Goal: Transaction & Acquisition: Purchase product/service

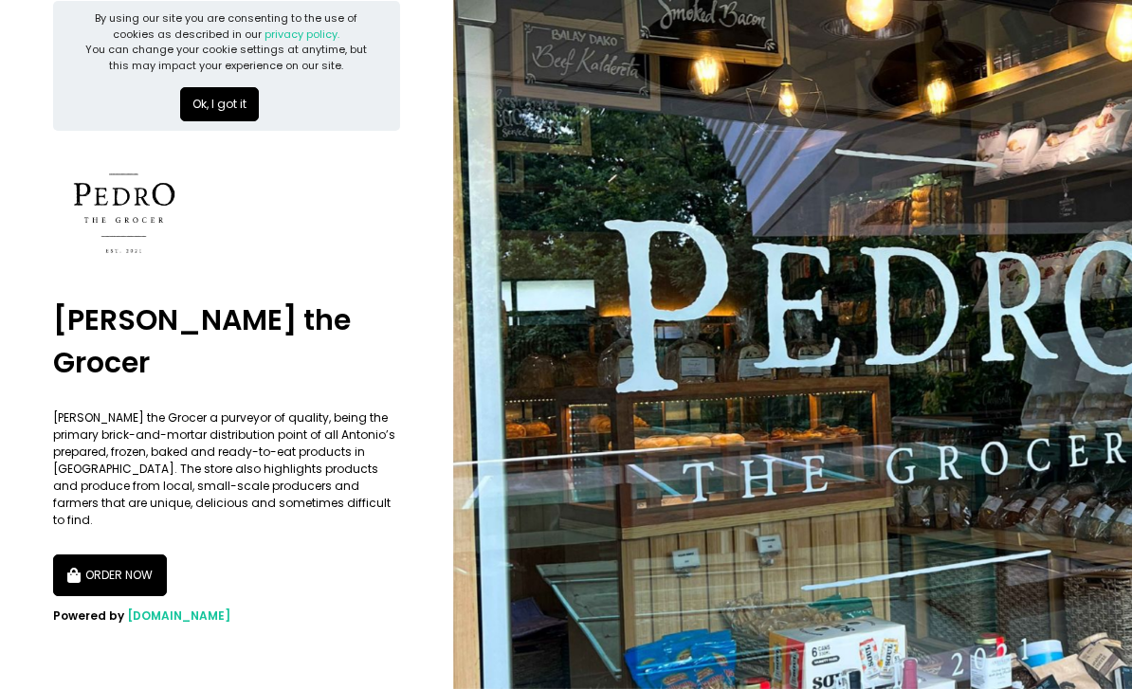
scroll to position [61, 0]
click at [115, 555] on button "ORDER NOW" at bounding box center [110, 576] width 114 height 42
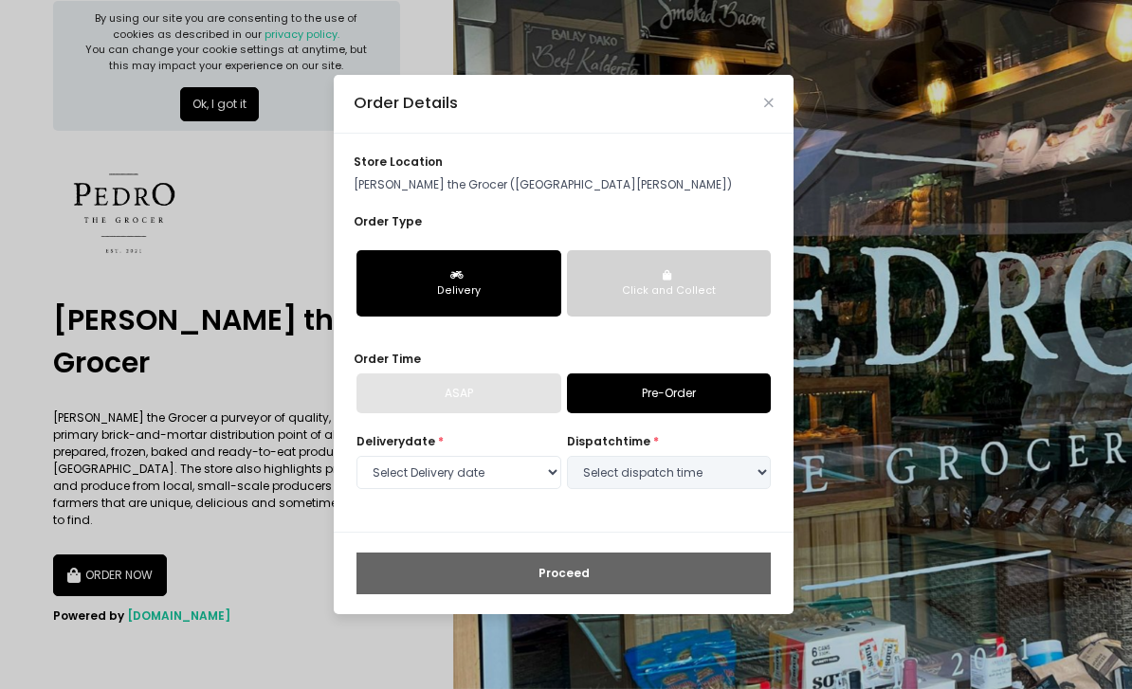
click at [715, 413] on link "Pre-Order" at bounding box center [669, 393] width 205 height 40
click at [681, 413] on link "Pre-Order" at bounding box center [669, 393] width 205 height 40
click at [542, 490] on select "Select Delivery date Tuesday, Oct 7th Wednesday, Oct 8th Thursday, Oct 9th Frid…" at bounding box center [458, 473] width 205 height 34
select select "2025-10-07"
click at [707, 490] on select "Select dispatch time 09:00 AM - 09:30 AM 09:30 AM - 10:00 AM 10:00 AM - 10:30 A…" at bounding box center [669, 473] width 205 height 34
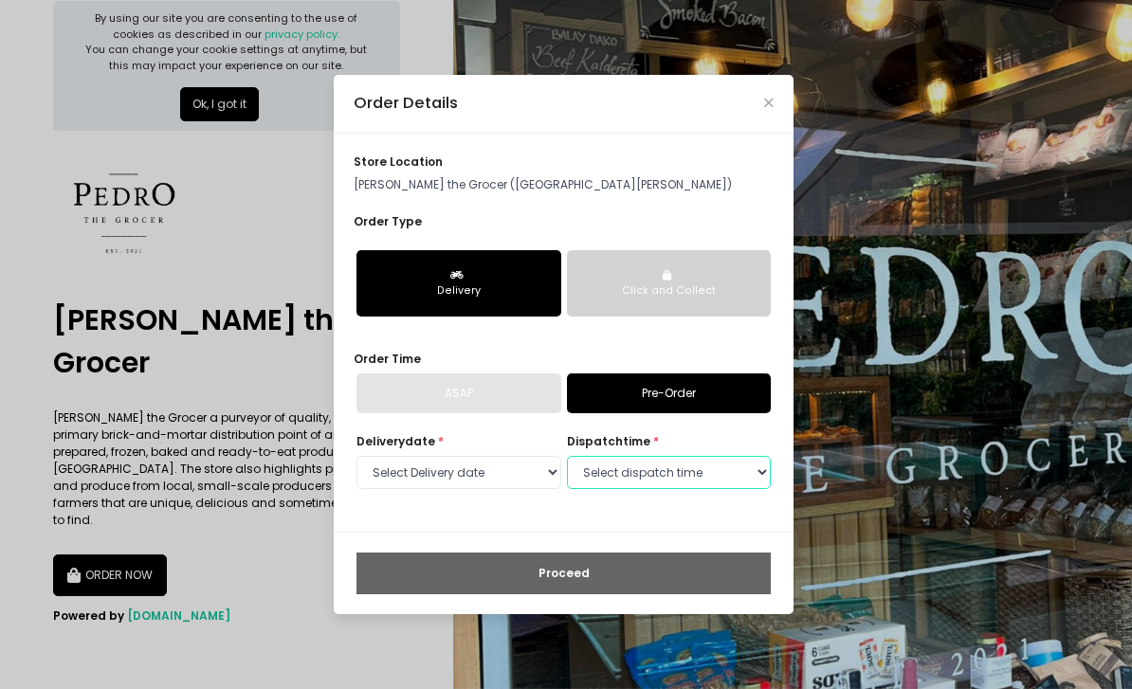
select select "10:00"
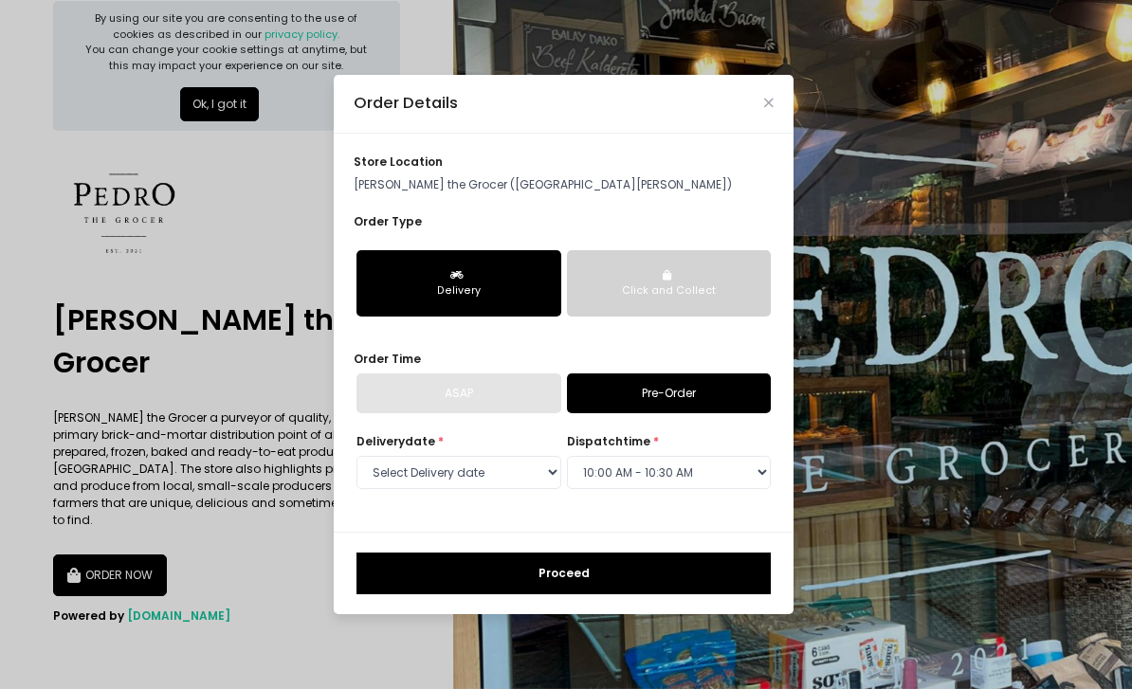
click at [703, 299] on div "Click and Collect" at bounding box center [669, 290] width 180 height 15
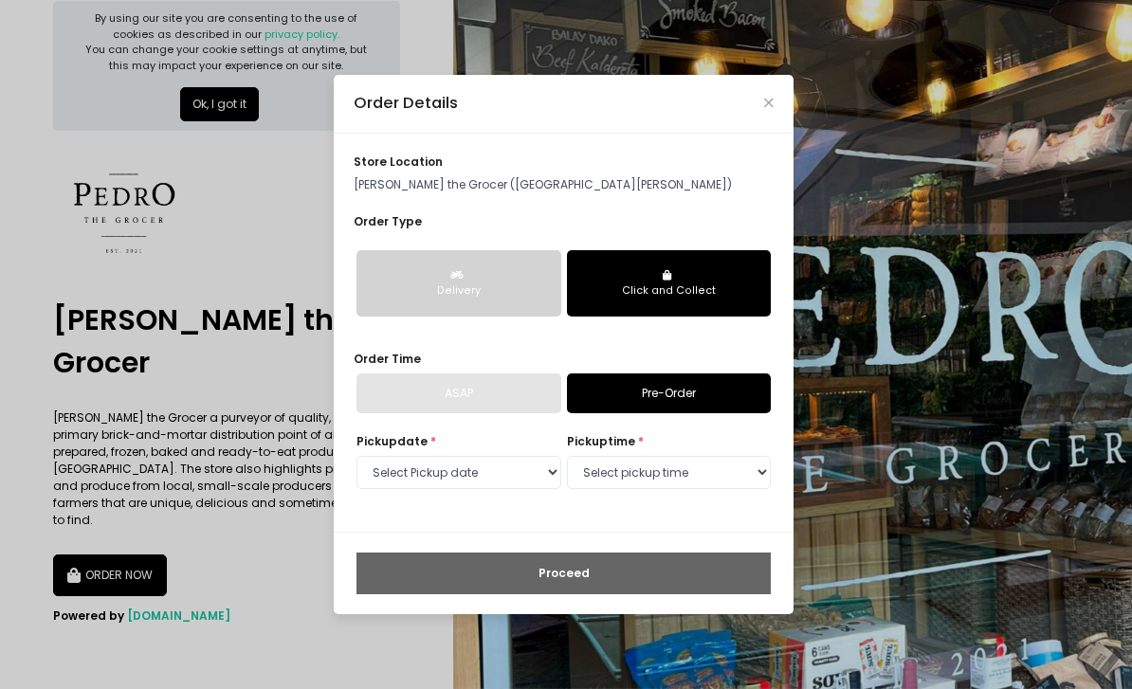
click at [491, 299] on div "Delivery" at bounding box center [459, 290] width 180 height 15
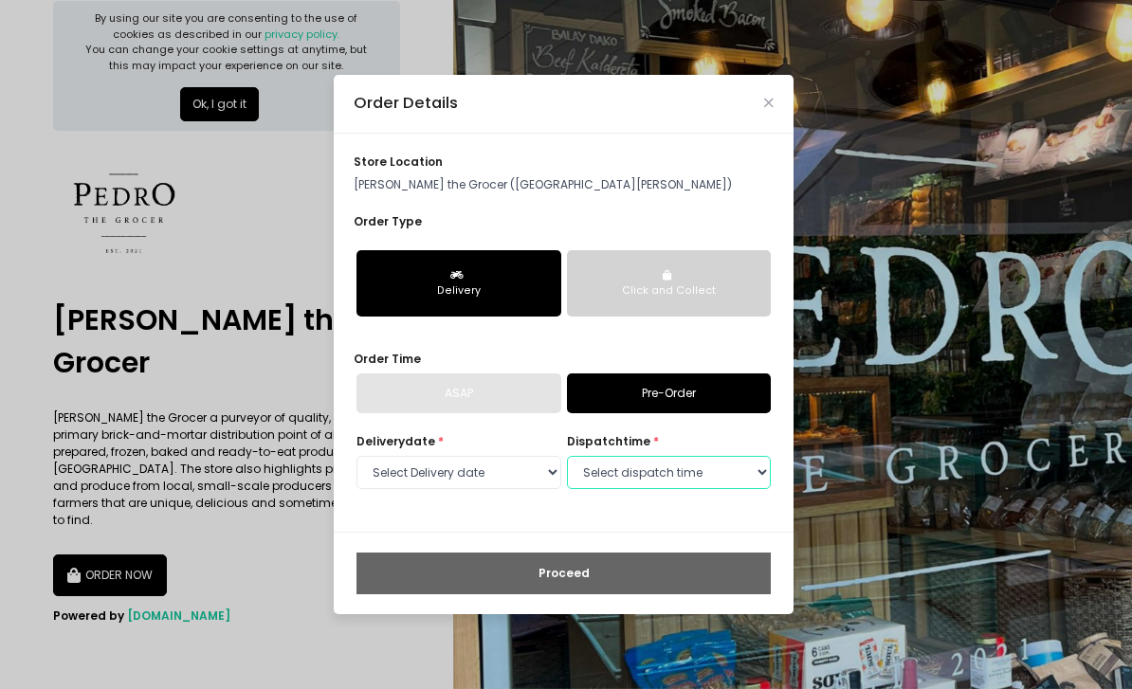
click at [669, 490] on select "Select dispatch time 09:00 AM - 09:30 AM 09:30 AM - 10:00 AM 10:00 AM - 10:30 A…" at bounding box center [669, 473] width 205 height 34
select select "10:00"
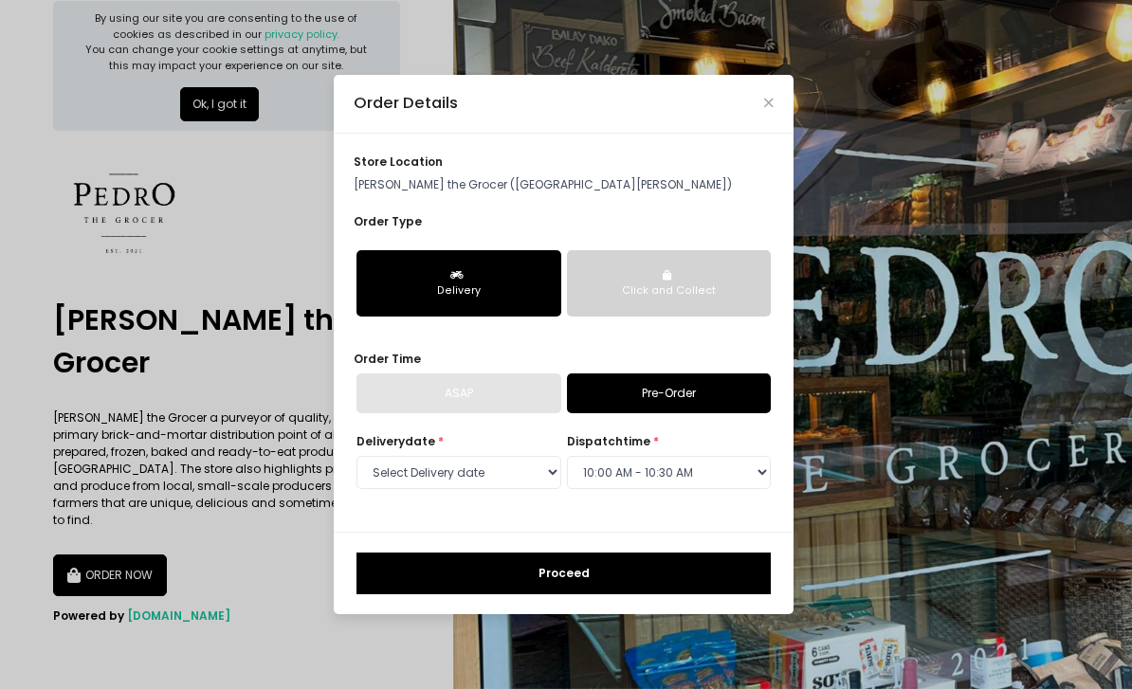
click at [638, 594] on button "Proceed" at bounding box center [563, 574] width 414 height 42
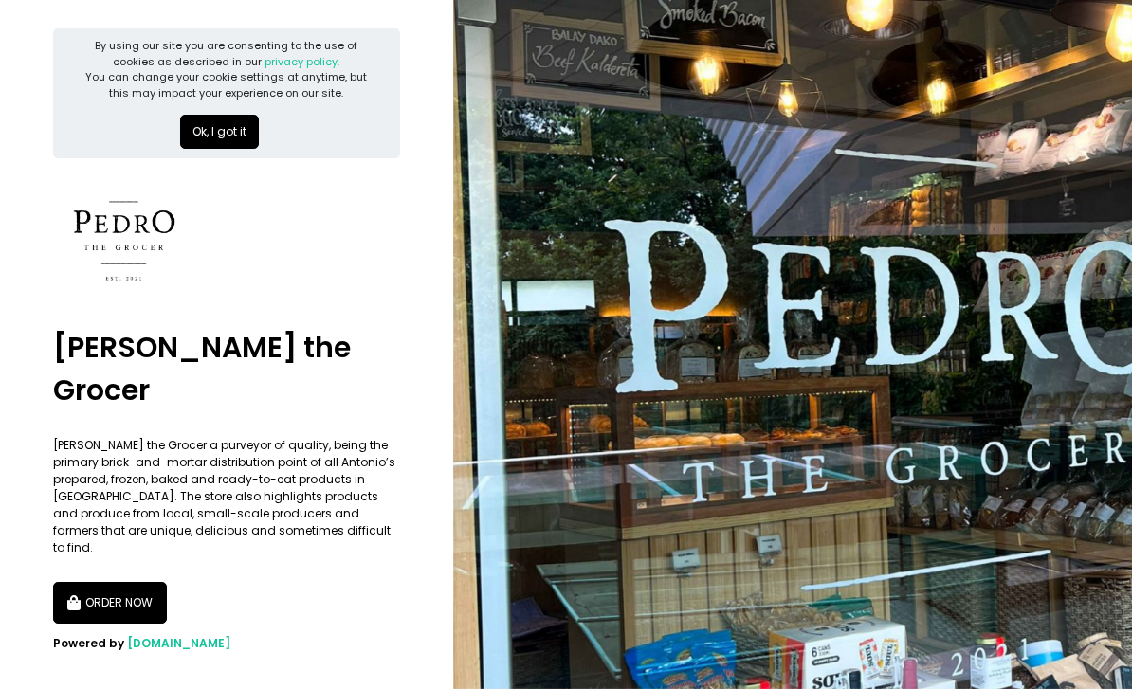
scroll to position [61, 0]
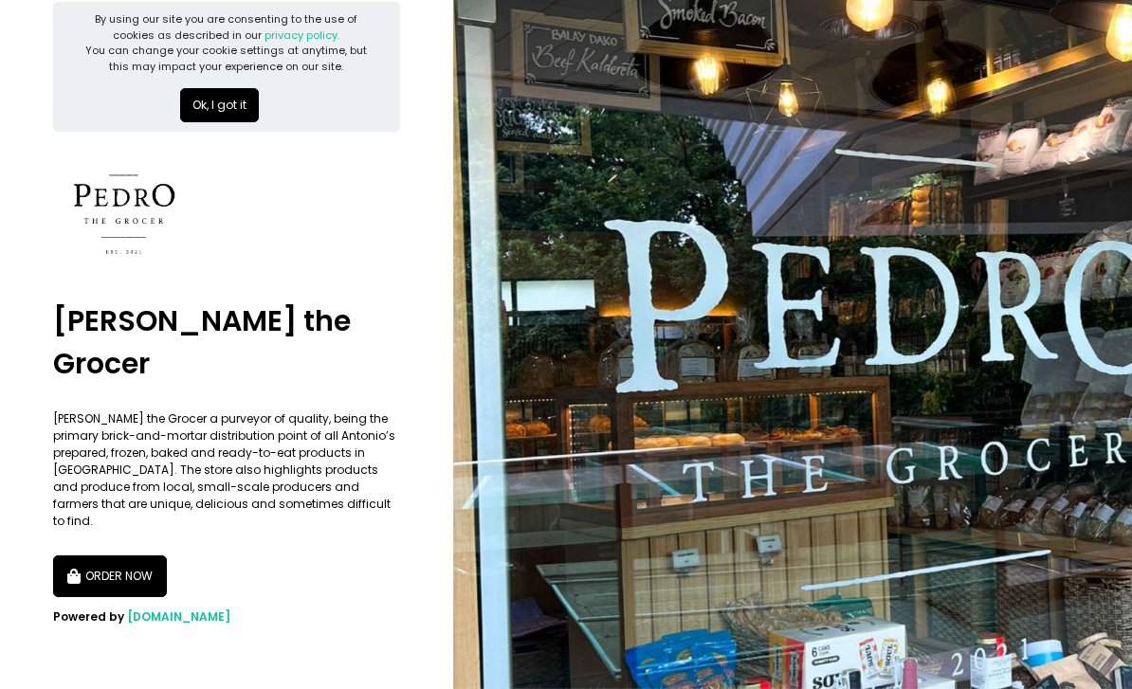
scroll to position [61, 0]
click at [138, 555] on button "ORDER NOW" at bounding box center [110, 576] width 114 height 42
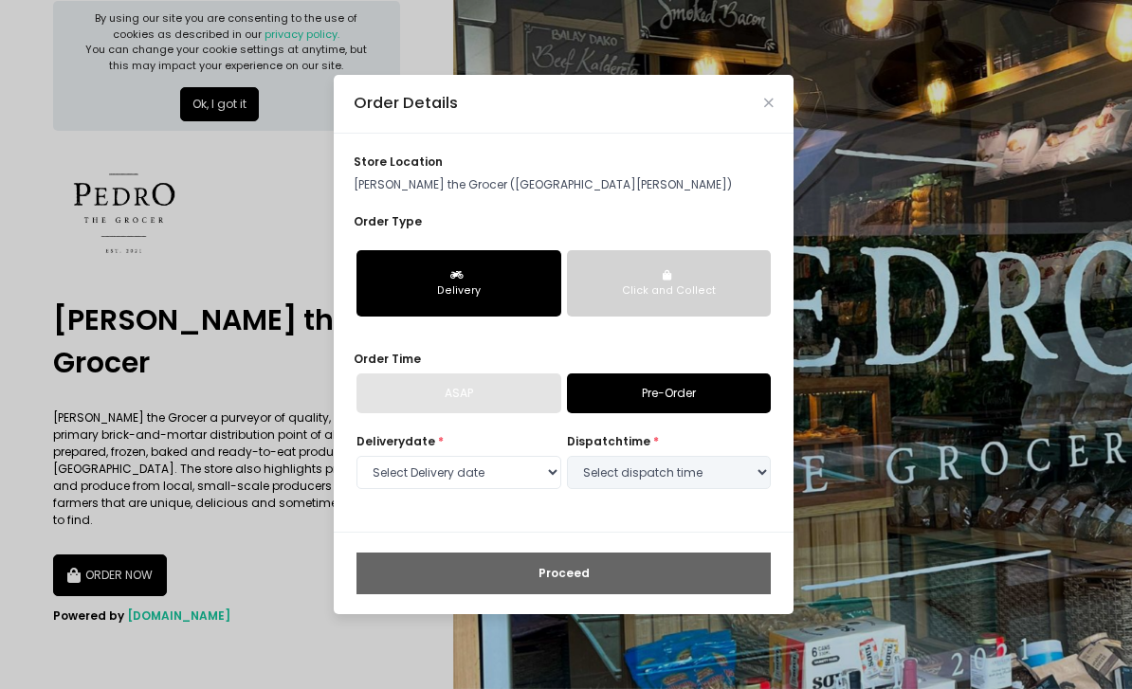
click at [554, 193] on div "store location Pedro the Grocer (San Antonio Plaza)" at bounding box center [564, 174] width 420 height 40
click at [519, 300] on button "Delivery" at bounding box center [458, 283] width 205 height 66
click at [505, 490] on select "Select Delivery date [DATE] [DATE] [DATE] [DATE] [DATE] [DATE] [DATE]" at bounding box center [458, 473] width 205 height 34
select select "[DATE]"
click at [677, 490] on select "Select dispatch time 09:00 AM - 09:30 AM 09:30 AM - 10:00 AM 10:00 AM - 10:30 A…" at bounding box center [669, 473] width 205 height 34
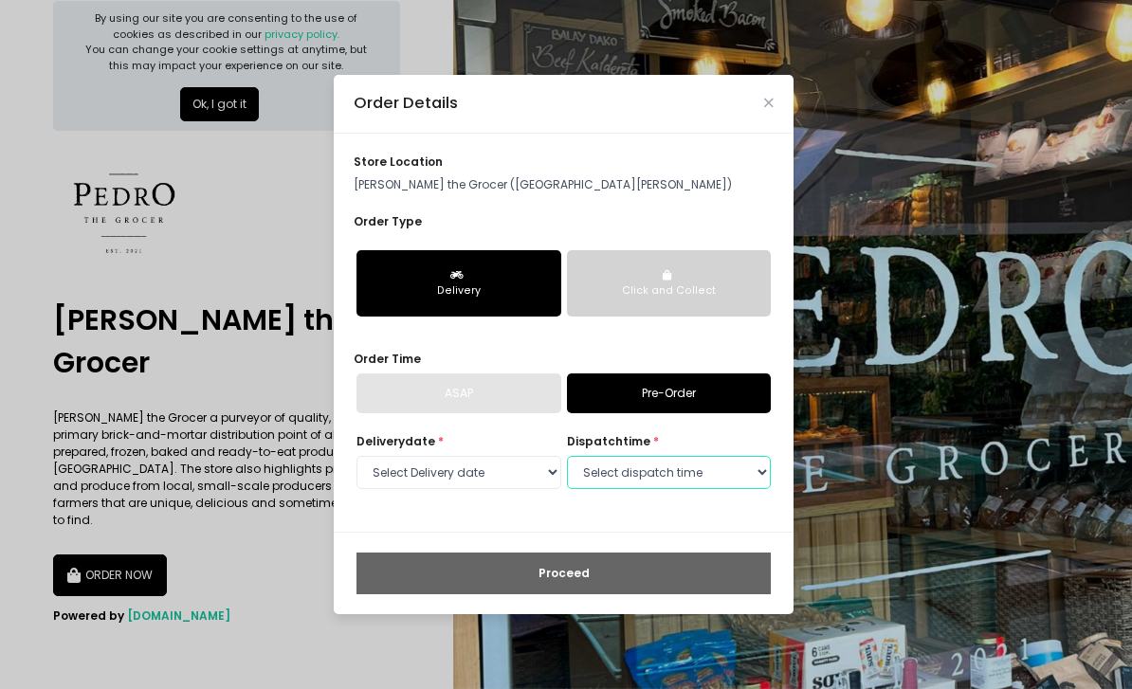
select select "09:30"
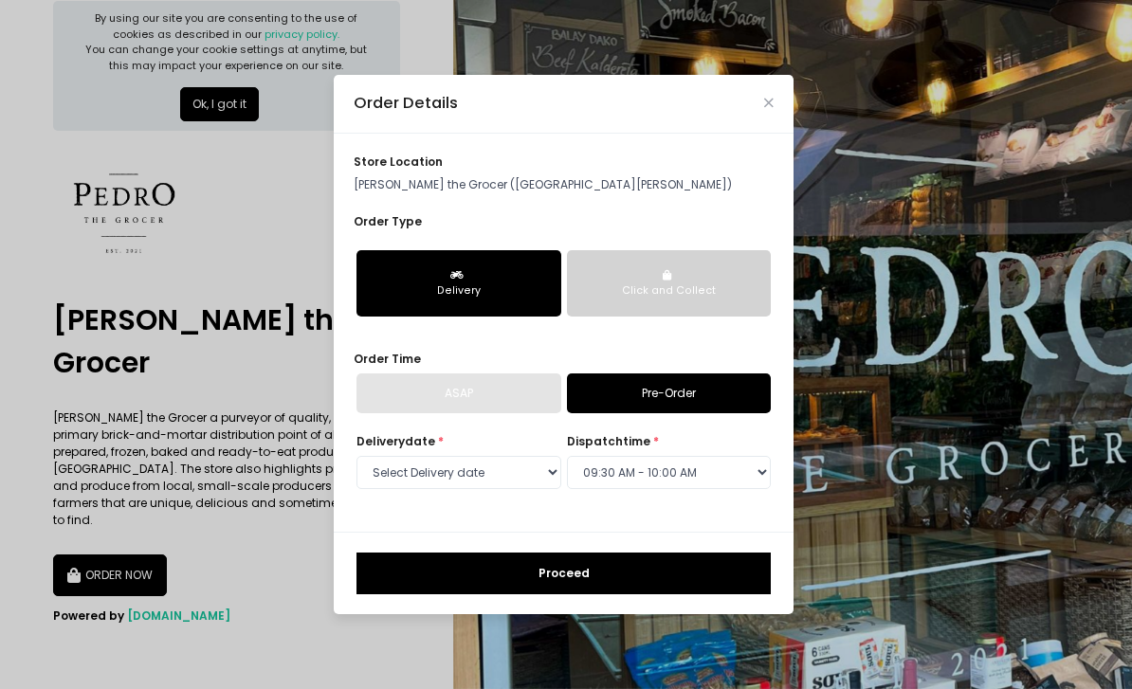
click at [654, 413] on link "Pre-Order" at bounding box center [669, 393] width 205 height 40
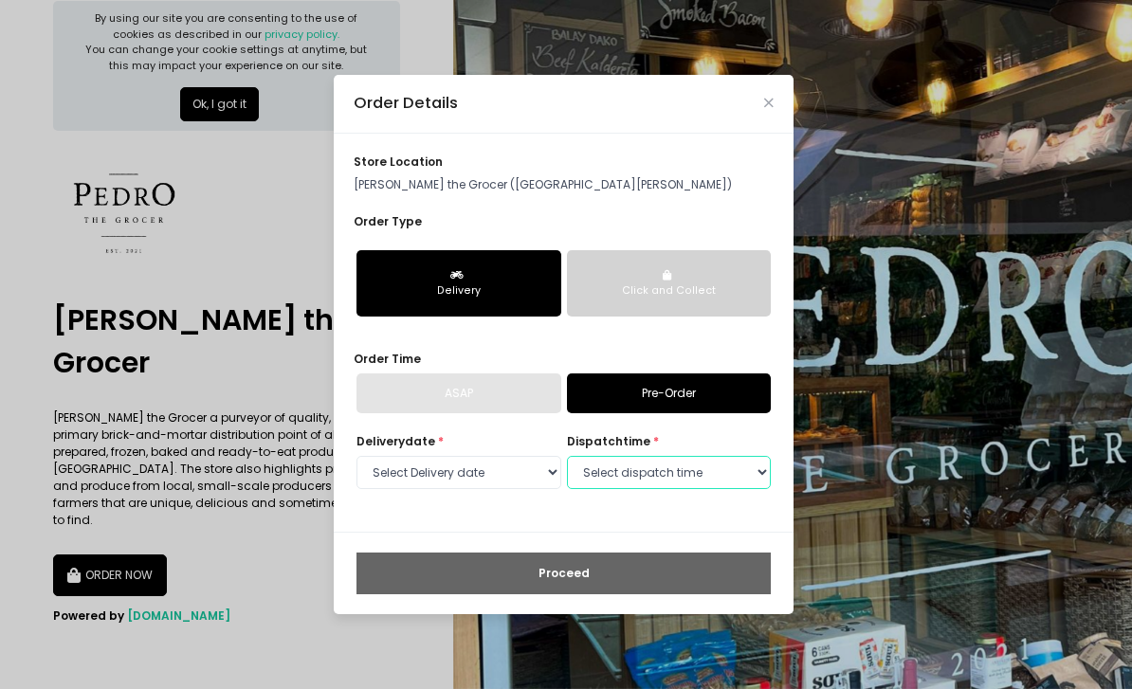
click at [639, 490] on select "Select dispatch time 09:00 AM - 09:30 AM 09:30 AM - 10:00 AM 10:00 AM - 10:30 A…" at bounding box center [669, 473] width 205 height 34
select select "09:30"
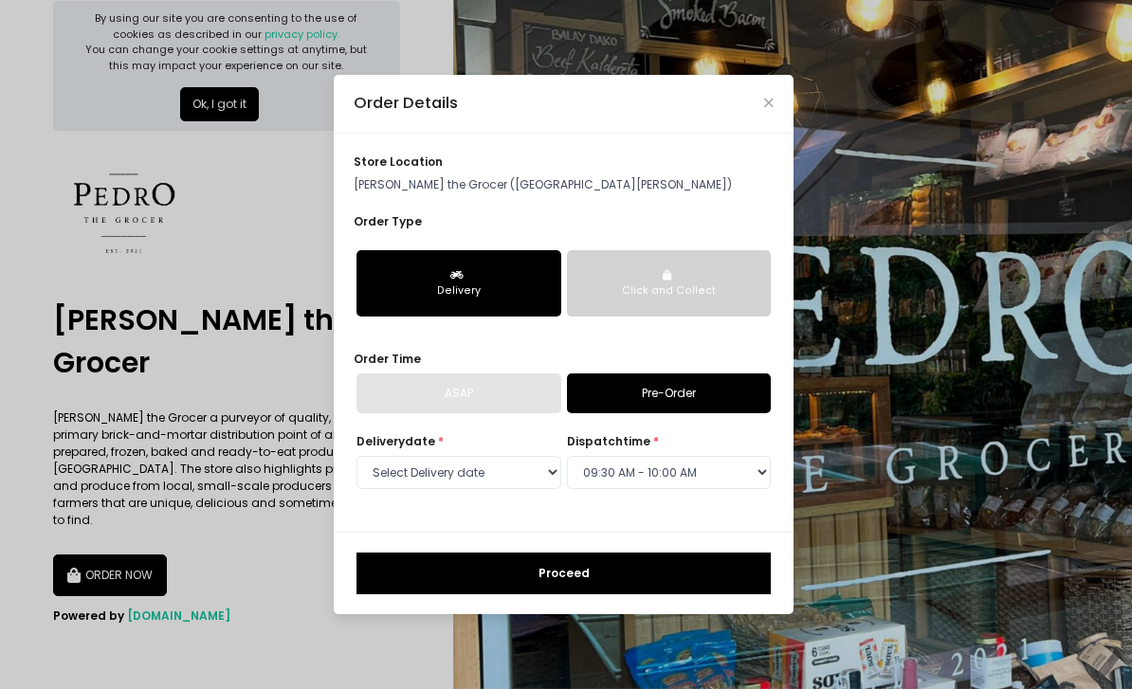
click at [509, 309] on button "Delivery" at bounding box center [458, 283] width 205 height 66
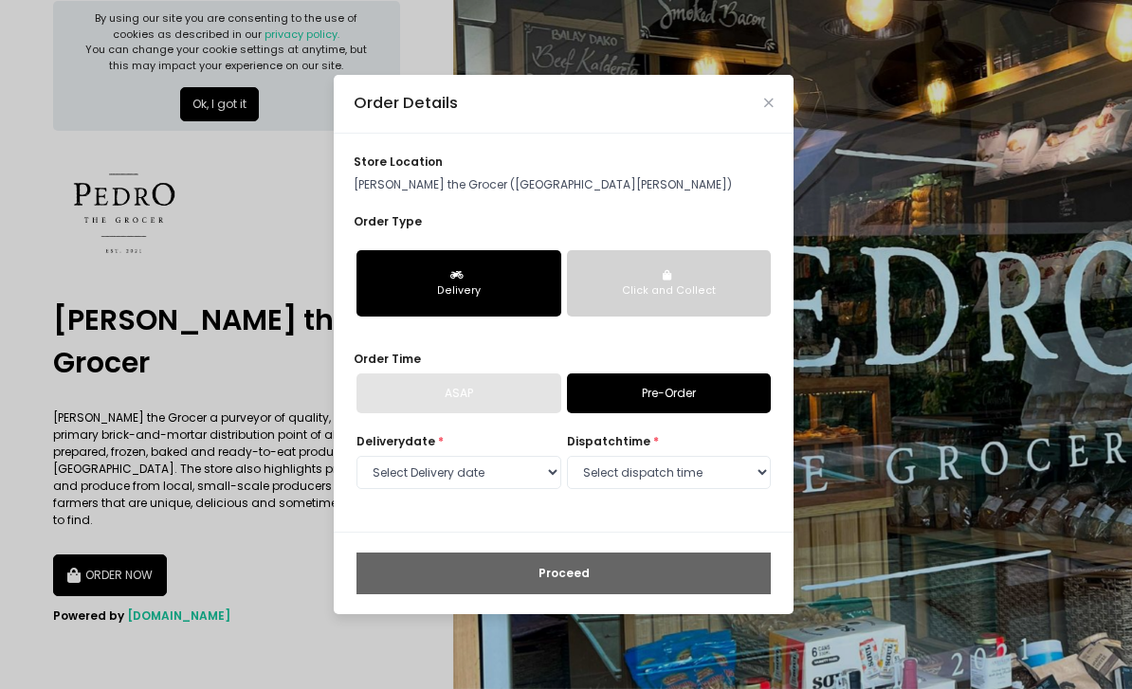
click at [661, 193] on p "Pedro the Grocer (San Antonio Plaza)" at bounding box center [564, 184] width 420 height 17
click at [446, 193] on p "Pedro the Grocer (San Antonio Plaza)" at bounding box center [564, 184] width 420 height 17
click at [718, 490] on select "Select dispatch time 09:00 AM - 09:30 AM 09:30 AM - 10:00 AM 10:00 AM - 10:30 A…" at bounding box center [669, 473] width 205 height 34
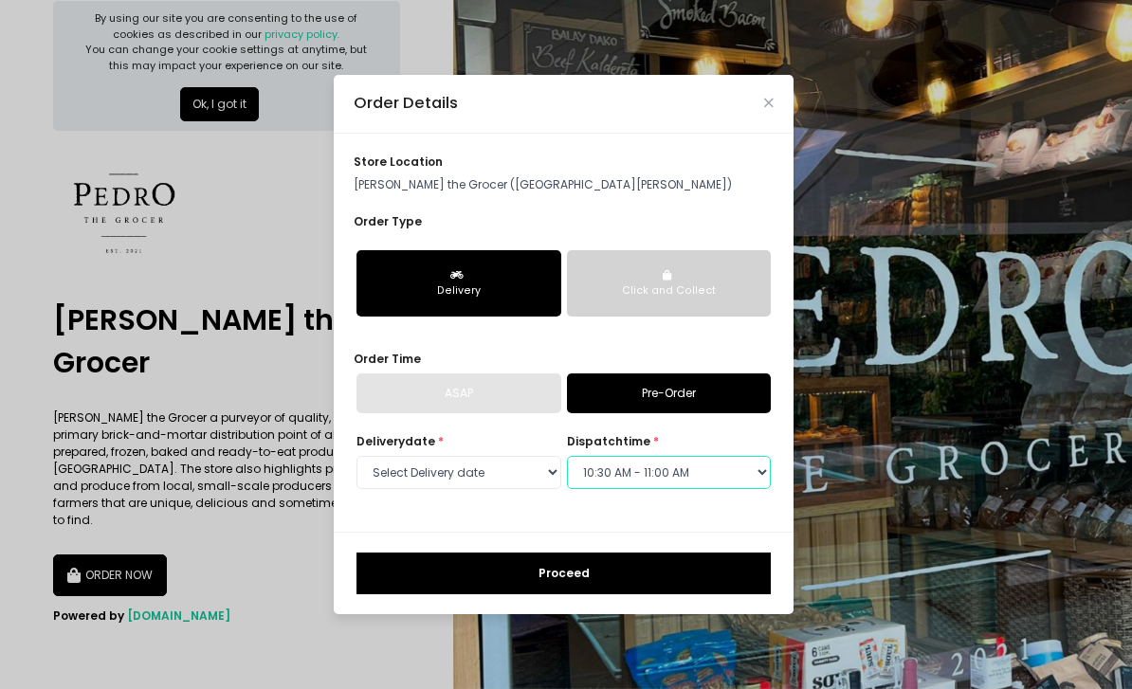
click at [670, 490] on select "Select dispatch time 09:00 AM - 09:30 AM 09:30 AM - 10:00 AM 10:00 AM - 10:30 A…" at bounding box center [669, 473] width 205 height 34
select select "10:00"
click at [545, 193] on p "[PERSON_NAME] the Grocer ([GEOGRAPHIC_DATA][PERSON_NAME])" at bounding box center [564, 184] width 420 height 17
click at [771, 191] on div "store location [PERSON_NAME][GEOGRAPHIC_DATA] ([GEOGRAPHIC_DATA][PERSON_NAME])" at bounding box center [564, 174] width 420 height 40
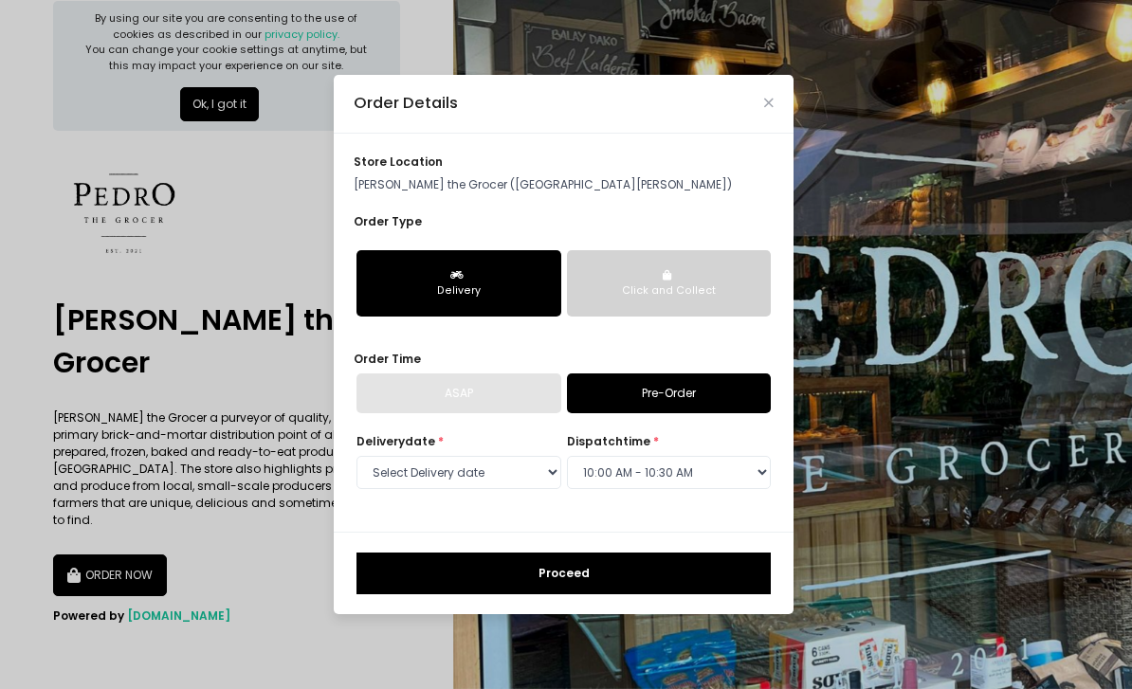
click at [757, 193] on div "store location [PERSON_NAME][GEOGRAPHIC_DATA] ([GEOGRAPHIC_DATA][PERSON_NAME])" at bounding box center [564, 174] width 420 height 40
click at [514, 413] on div "ASAP" at bounding box center [458, 393] width 205 height 40
click at [664, 413] on link "Pre-Order" at bounding box center [669, 393] width 205 height 40
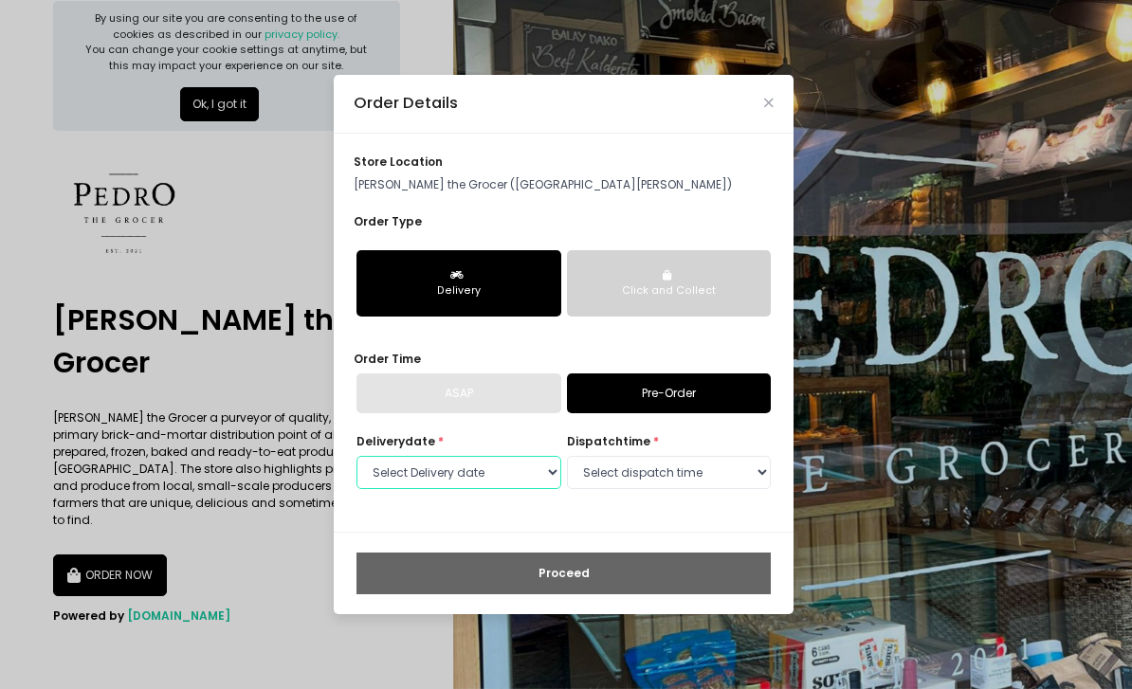
click at [535, 490] on select "Select Delivery date [DATE] [DATE] [DATE] [DATE] [DATE] [DATE] [DATE]" at bounding box center [458, 473] width 205 height 34
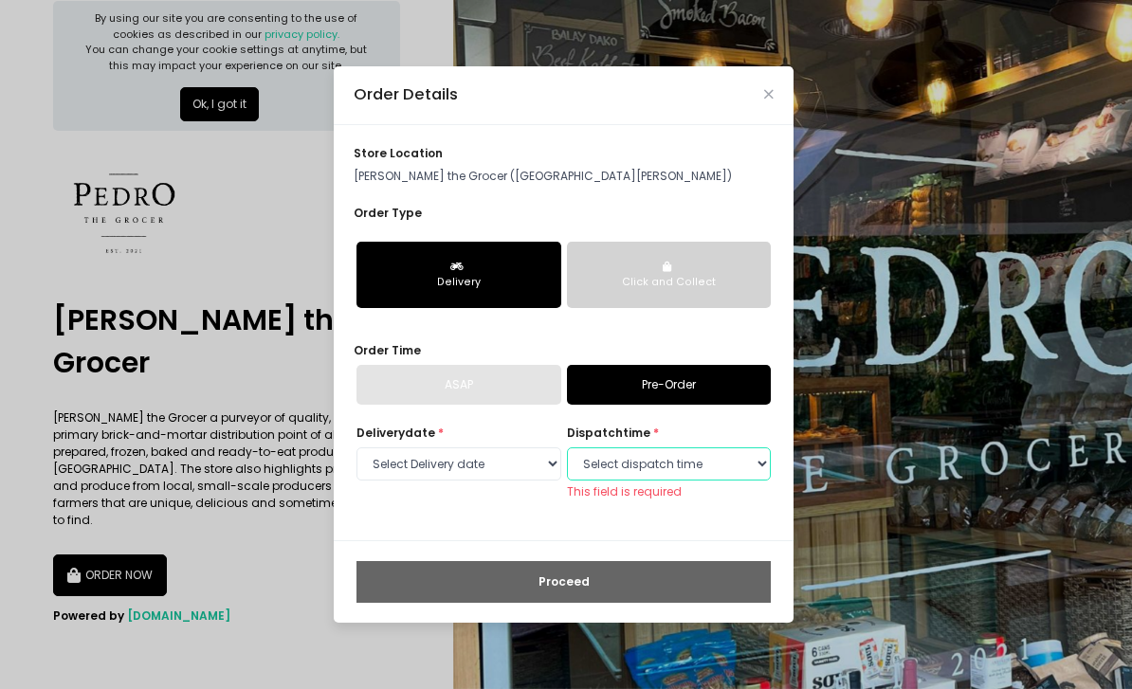
click at [739, 482] on select "Select dispatch time 09:00 AM - 09:30 AM 09:30 AM - 10:00 AM 10:00 AM - 10:30 A…" at bounding box center [669, 464] width 205 height 34
select select "10:00"
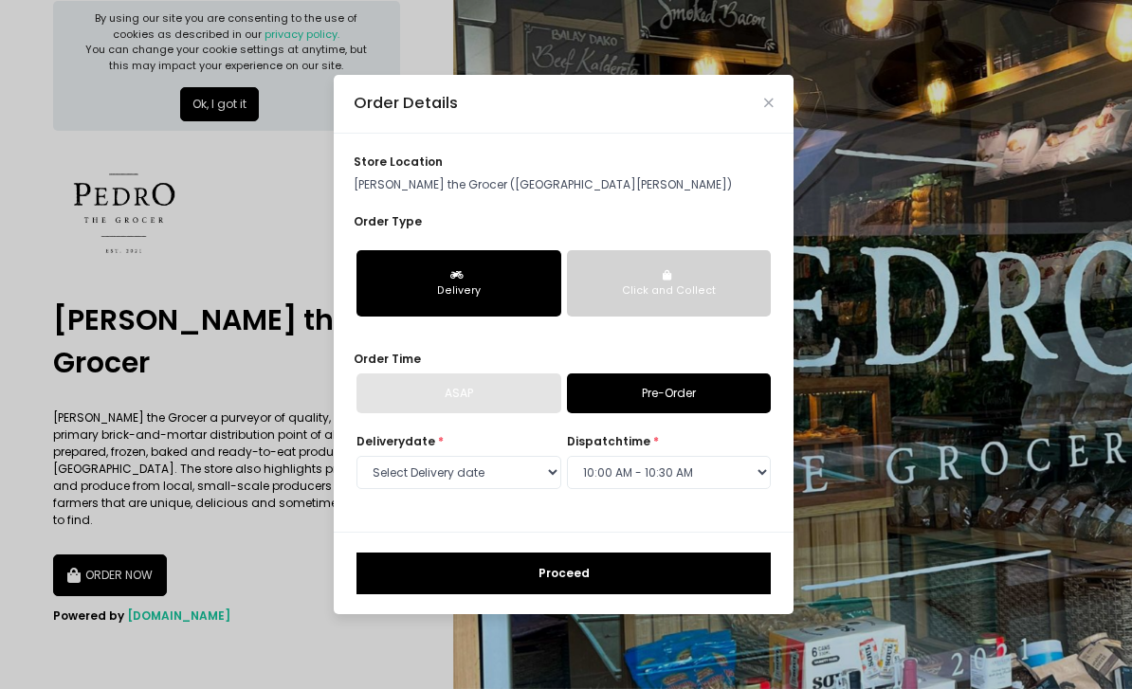
click at [702, 594] on button "Proceed" at bounding box center [563, 574] width 414 height 42
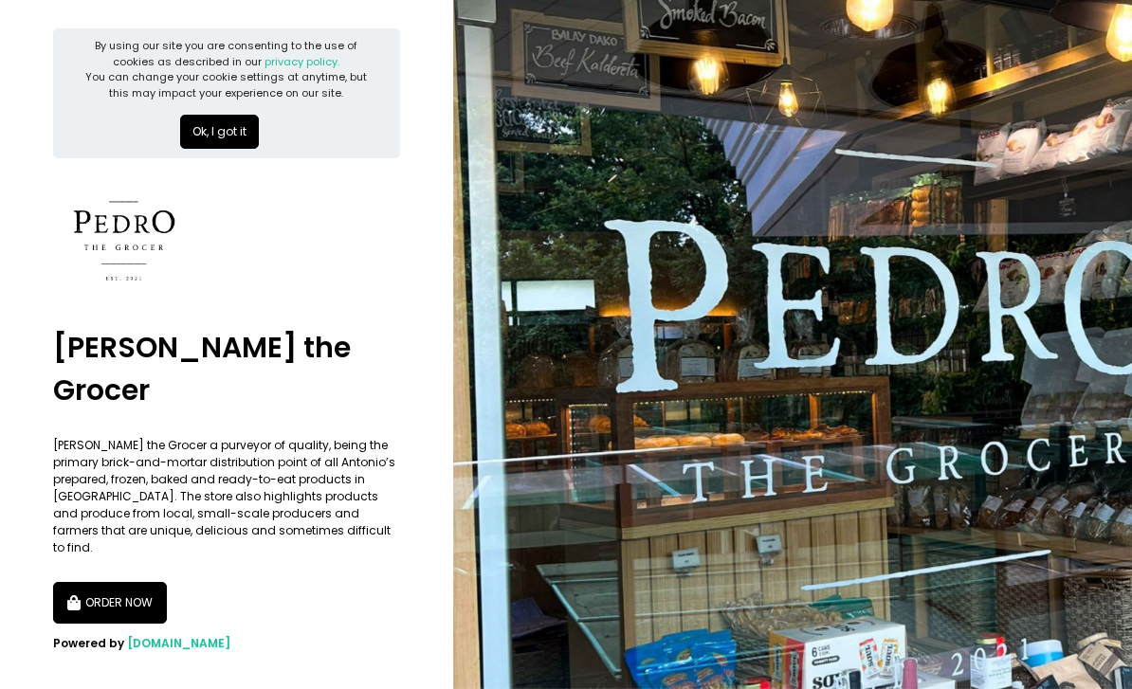
click at [150, 582] on button "ORDER NOW" at bounding box center [110, 603] width 114 height 42
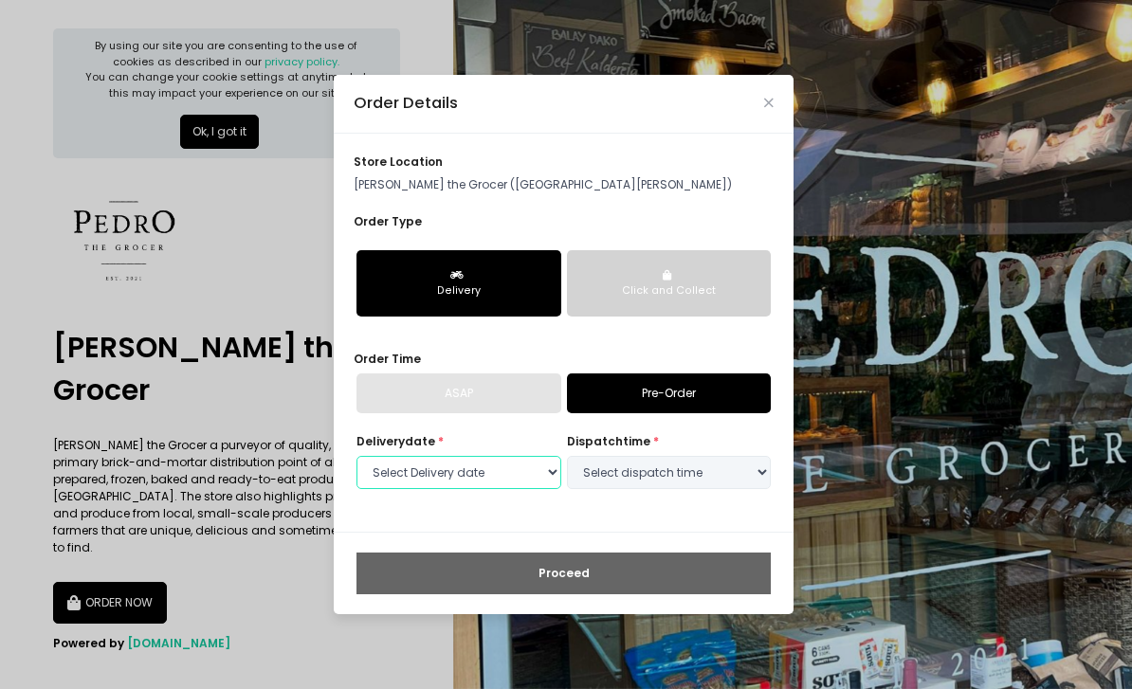
click at [519, 490] on select "Select Delivery date [DATE] [DATE] [DATE] [DATE] [DATE] [DATE] [DATE]" at bounding box center [458, 473] width 205 height 34
select select "[DATE]"
click at [668, 490] on select "Select dispatch time 09:00 AM - 09:30 AM 09:30 AM - 10:00 AM 10:00 AM - 10:30 A…" at bounding box center [669, 473] width 205 height 34
select select "09:30"
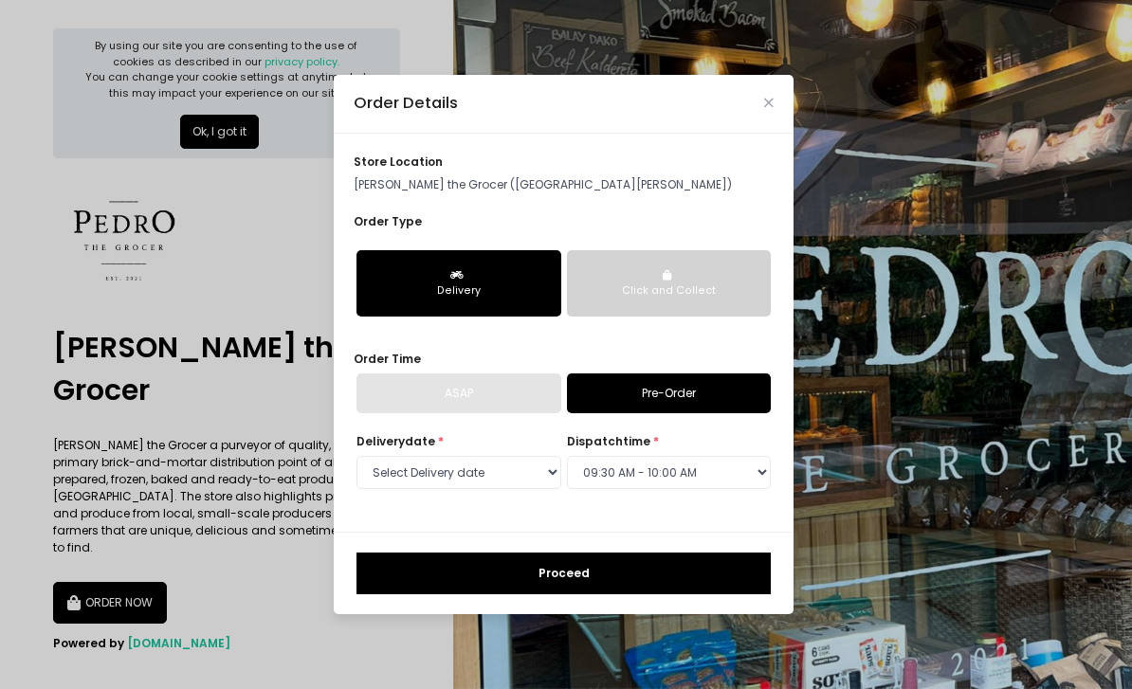
click at [498, 193] on p "Pedro the Grocer (San Antonio Plaza)" at bounding box center [564, 184] width 420 height 17
click at [778, 123] on div "Order Details" at bounding box center [564, 104] width 460 height 59
click at [771, 109] on icon "Close" at bounding box center [768, 103] width 9 height 12
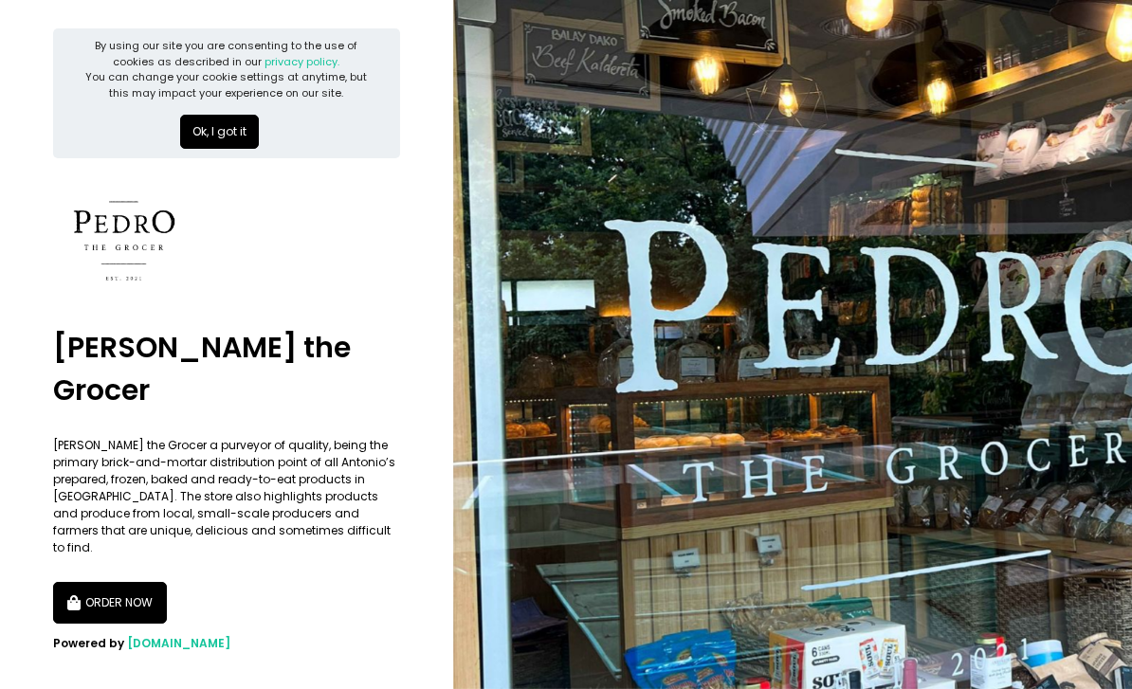
click at [124, 582] on button "ORDER NOW" at bounding box center [110, 603] width 114 height 42
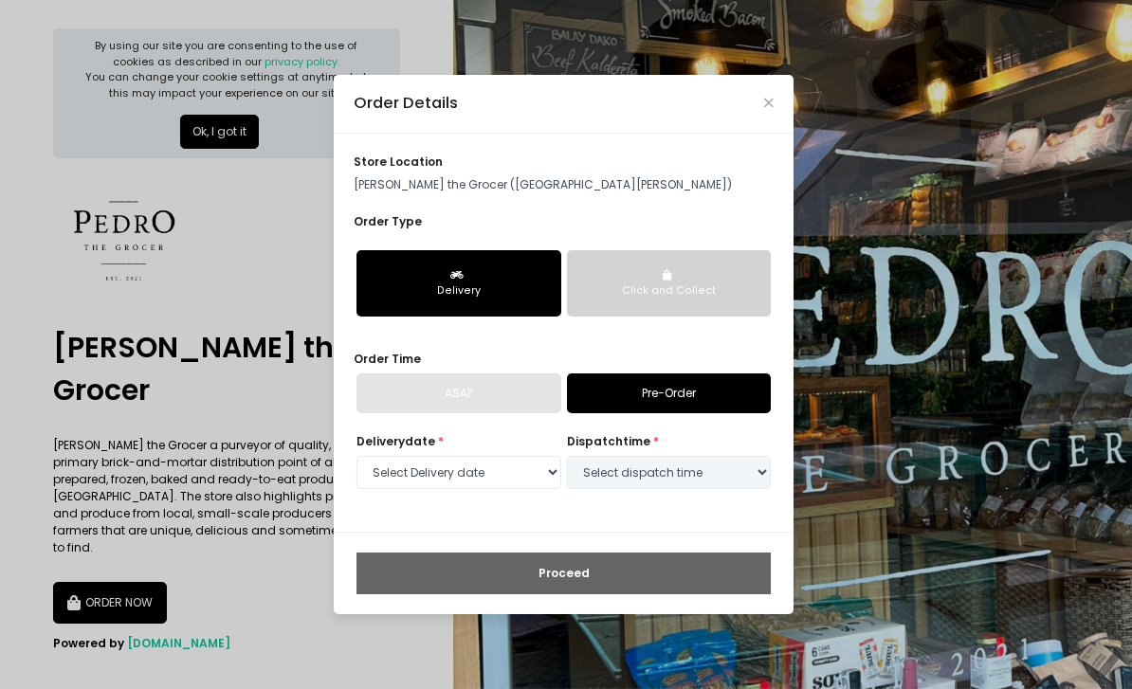
click at [493, 193] on p "[PERSON_NAME] the Grocer ([GEOGRAPHIC_DATA][PERSON_NAME])" at bounding box center [564, 184] width 420 height 17
click at [511, 193] on p "[PERSON_NAME] the Grocer ([GEOGRAPHIC_DATA][PERSON_NAME])" at bounding box center [564, 184] width 420 height 17
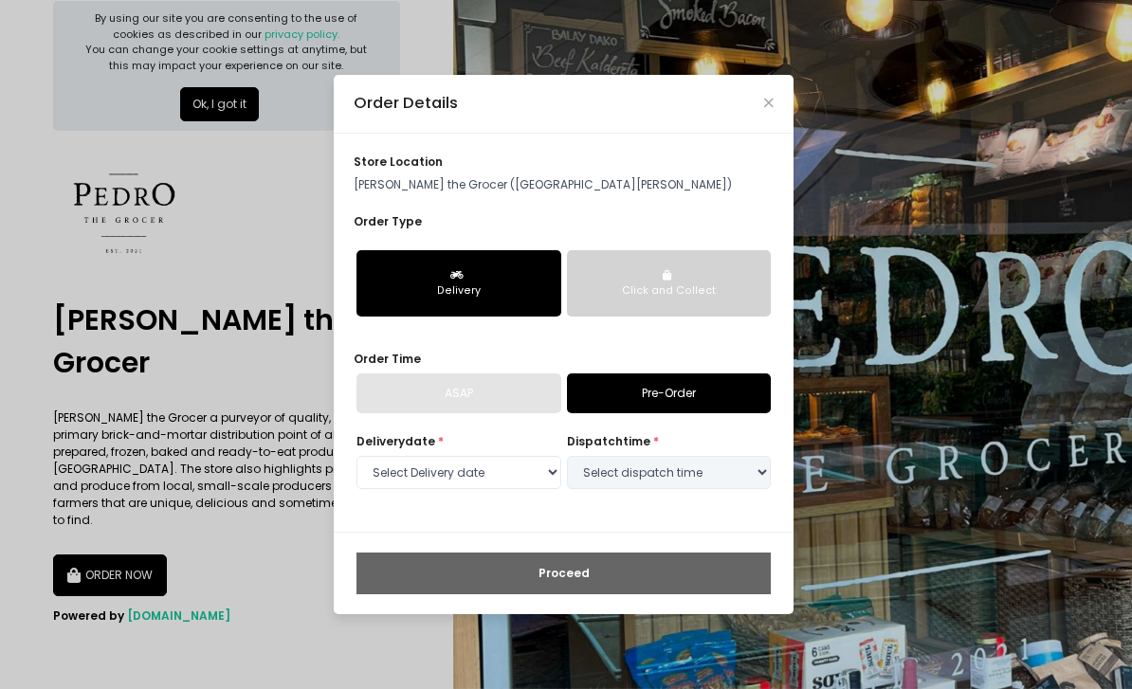
click at [703, 193] on div "store location [PERSON_NAME][GEOGRAPHIC_DATA] ([GEOGRAPHIC_DATA][PERSON_NAME])" at bounding box center [564, 174] width 420 height 40
click at [527, 413] on div "ASAP" at bounding box center [458, 393] width 205 height 40
click at [520, 490] on select "Select Delivery date [DATE] [DATE] [DATE] [DATE] [DATE] [DATE] [DATE]" at bounding box center [458, 473] width 205 height 34
select select "[DATE]"
click at [644, 490] on select "Select dispatch time 09:00 AM - 09:30 AM 09:30 AM - 10:00 AM 10:00 AM - 10:30 A…" at bounding box center [669, 473] width 205 height 34
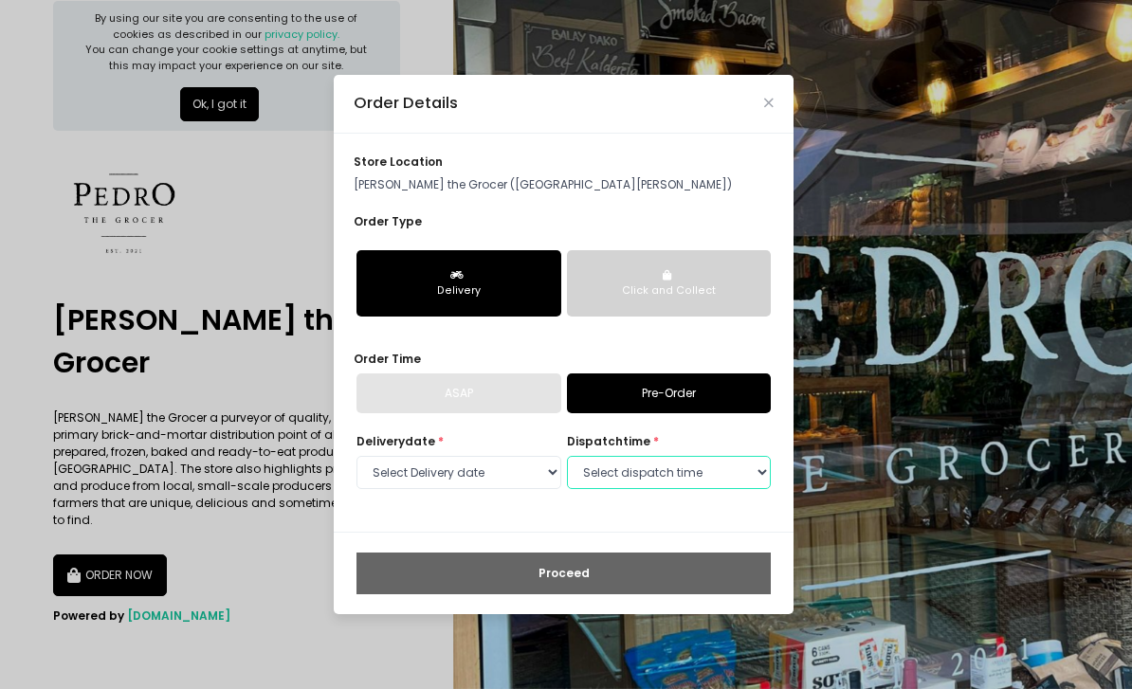
select select "09:30"
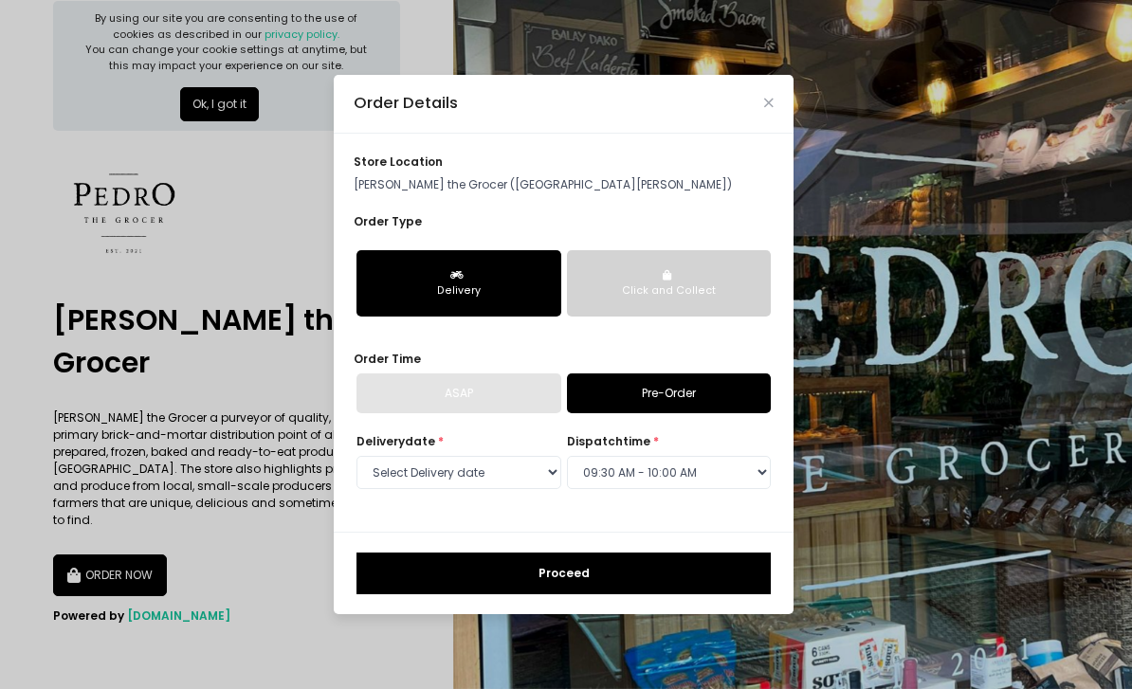
click at [668, 594] on button "Proceed" at bounding box center [563, 574] width 414 height 42
